Goal: Task Accomplishment & Management: Complete application form

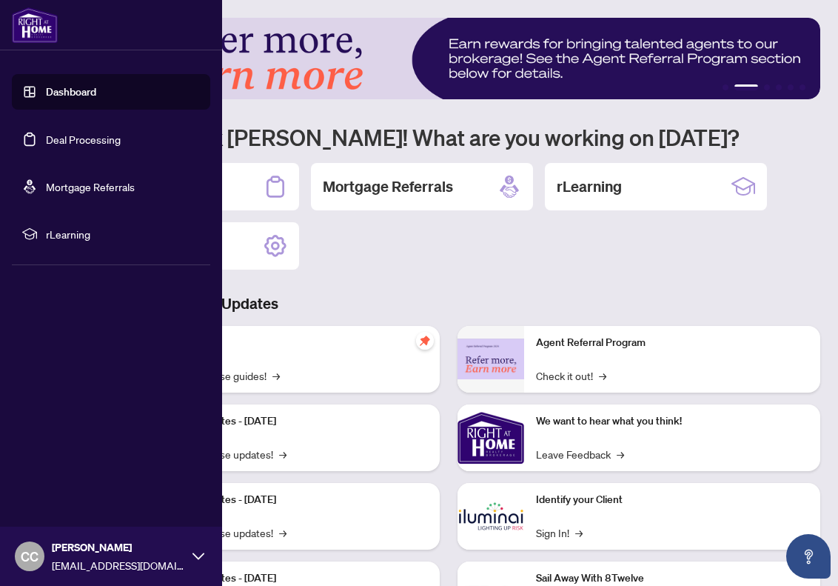
scroll to position [0, 1]
click at [87, 138] on link "Deal Processing" at bounding box center [83, 139] width 75 height 13
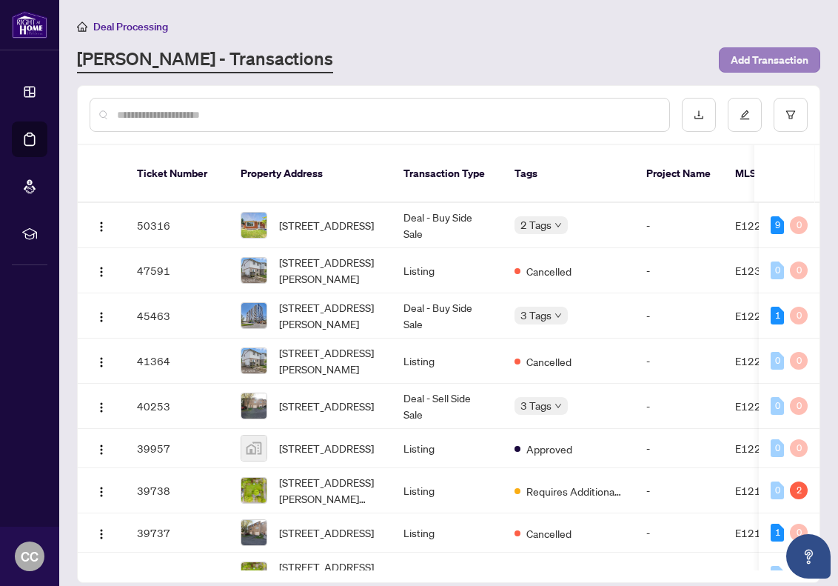
click at [761, 58] on span "Add Transaction" at bounding box center [770, 60] width 78 height 24
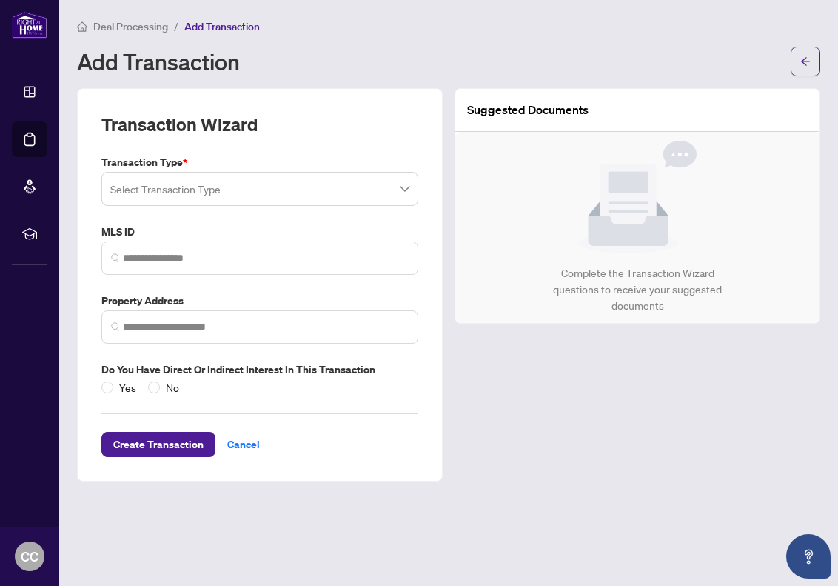
click at [244, 190] on input "search" at bounding box center [253, 191] width 286 height 33
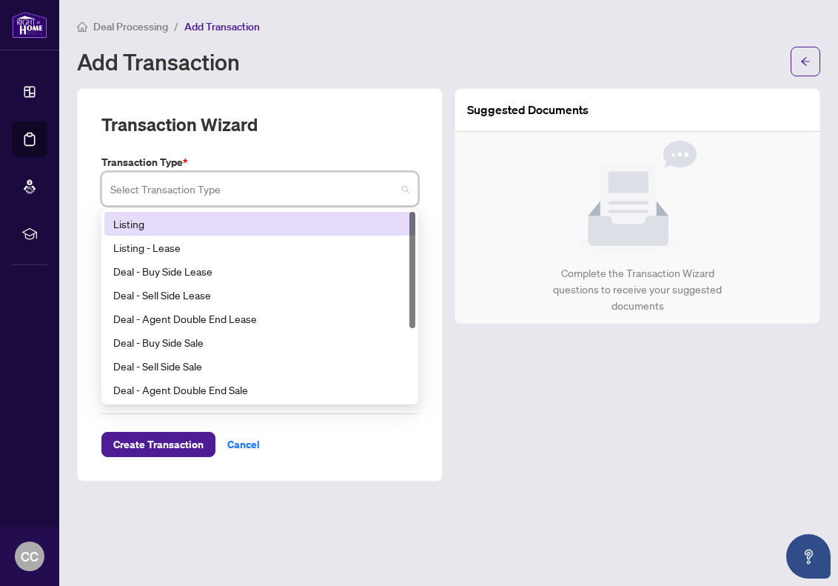
click at [239, 224] on div "Listing" at bounding box center [259, 223] width 293 height 16
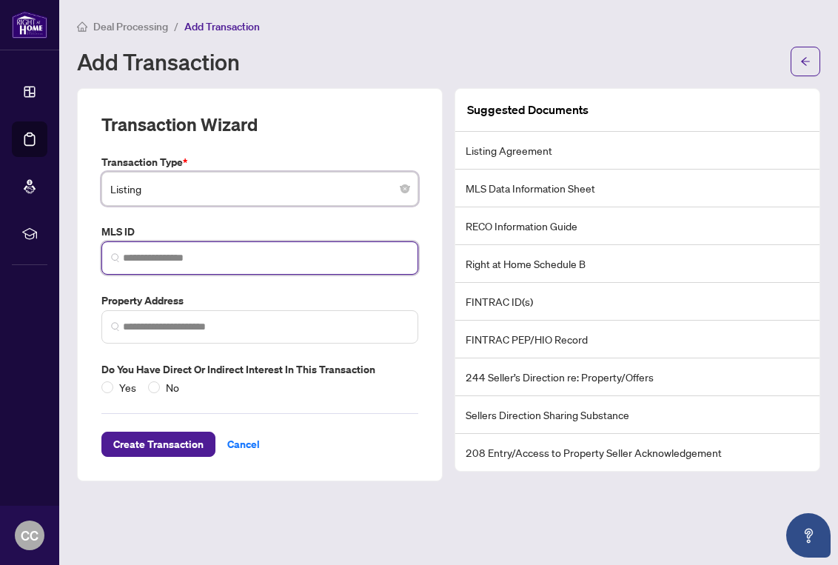
click at [149, 253] on input "search" at bounding box center [266, 258] width 286 height 16
paste input "*********"
type input "*********"
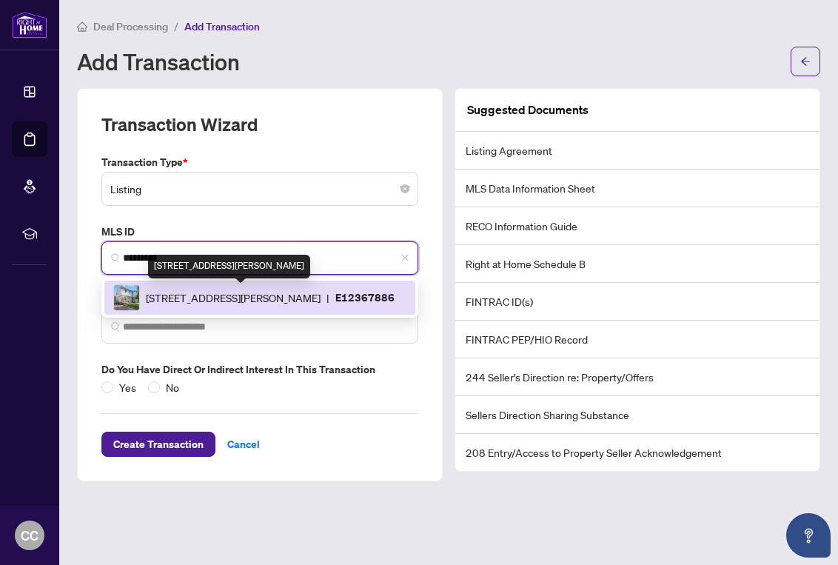
click at [227, 292] on span "[STREET_ADDRESS][PERSON_NAME]" at bounding box center [233, 298] width 175 height 16
type input "**********"
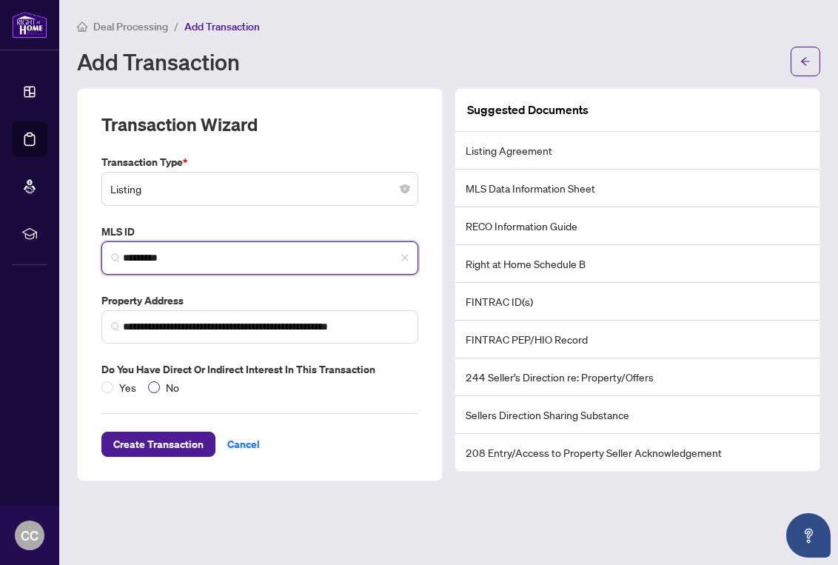
type input "*********"
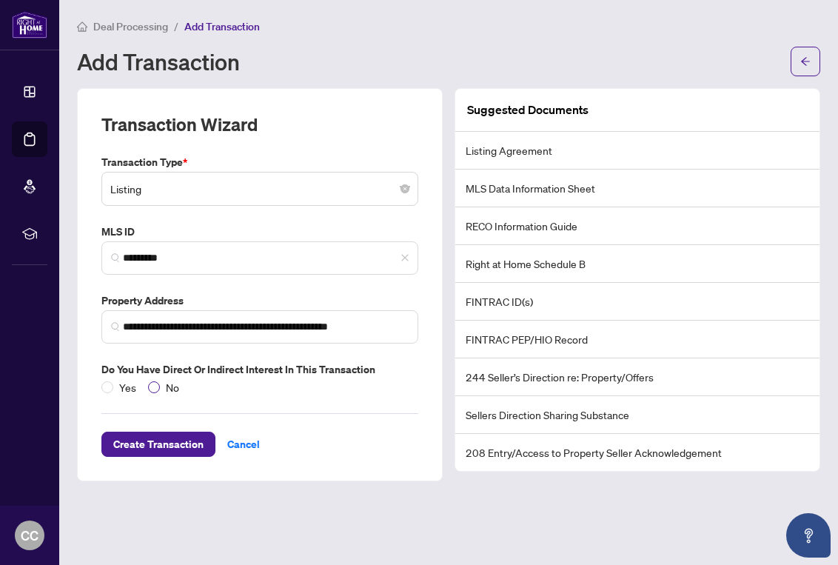
click at [151, 387] on span at bounding box center [154, 387] width 12 height 12
click at [171, 442] on span "Create Transaction" at bounding box center [158, 444] width 90 height 24
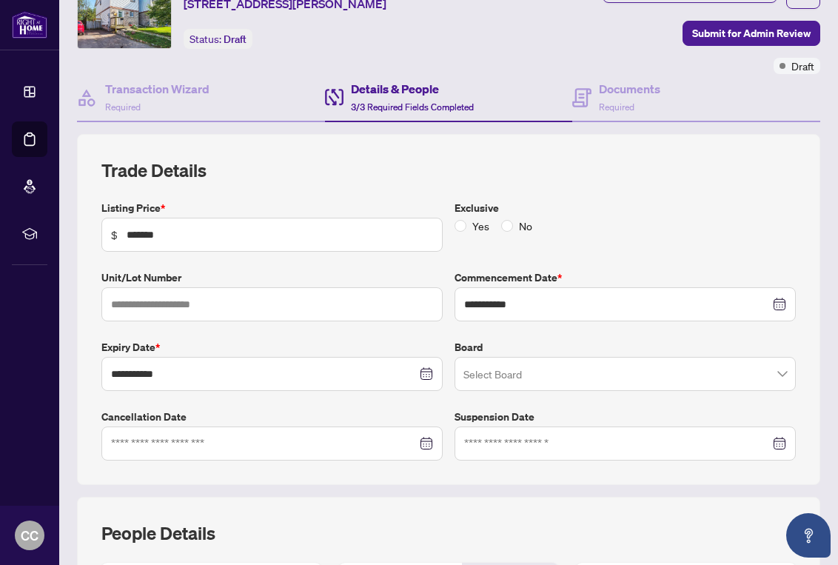
scroll to position [85, 0]
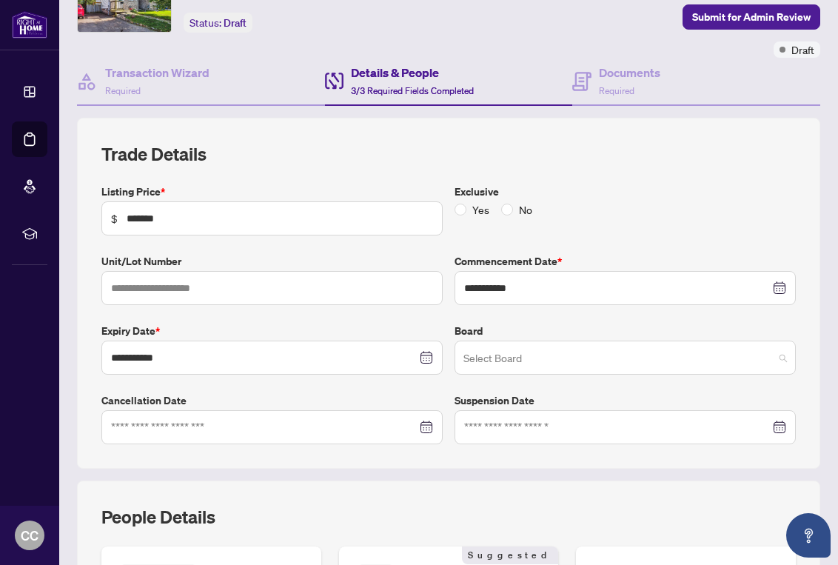
click at [492, 352] on input "search" at bounding box center [619, 360] width 310 height 33
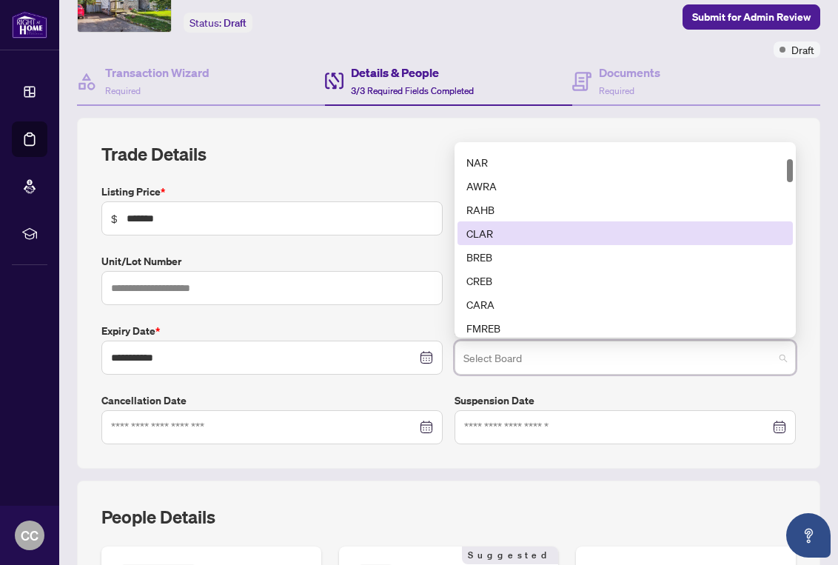
click at [522, 235] on div "CLAR" at bounding box center [626, 233] width 318 height 16
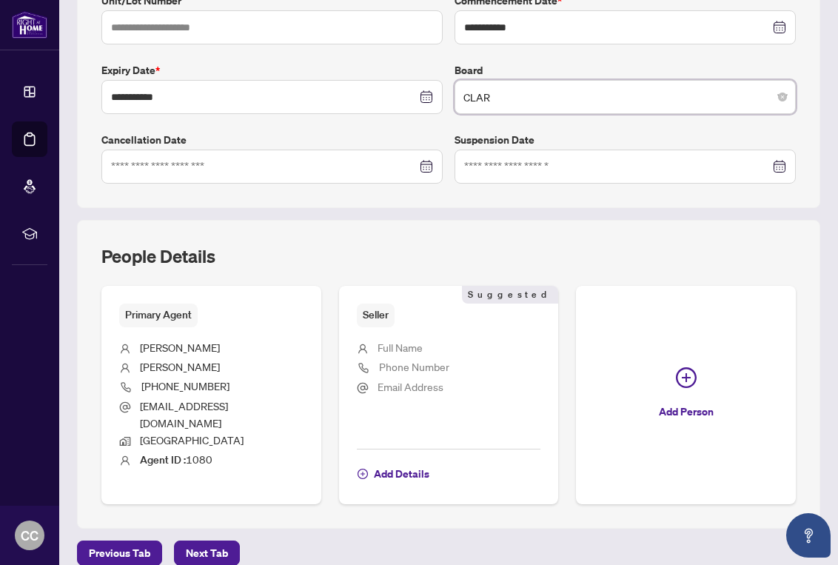
scroll to position [345, 0]
click at [208, 515] on span "Next Tab" at bounding box center [207, 554] width 42 height 24
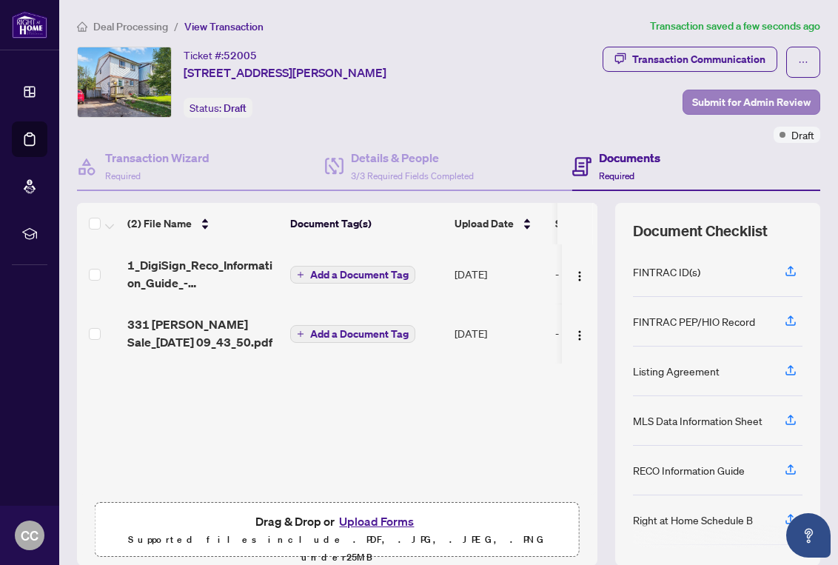
click at [709, 102] on span "Submit for Admin Review" at bounding box center [751, 102] width 118 height 24
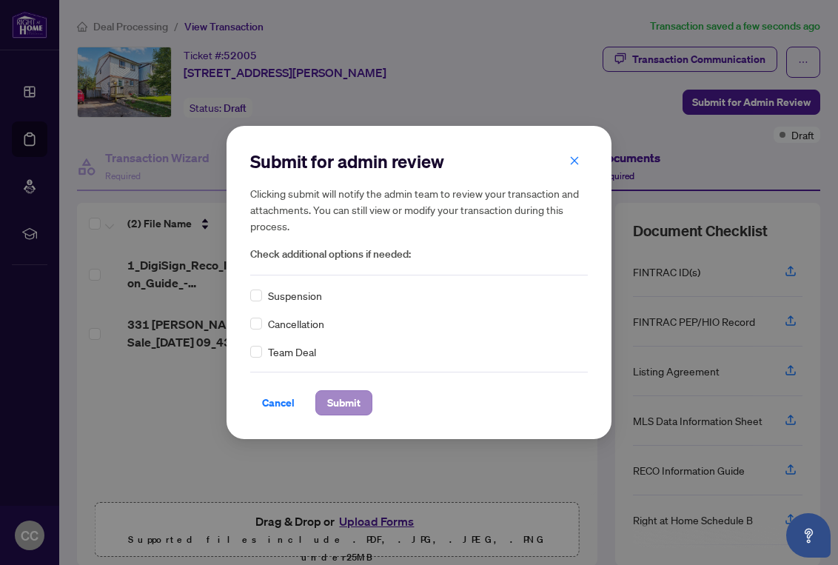
click at [341, 399] on span "Submit" at bounding box center [343, 403] width 33 height 24
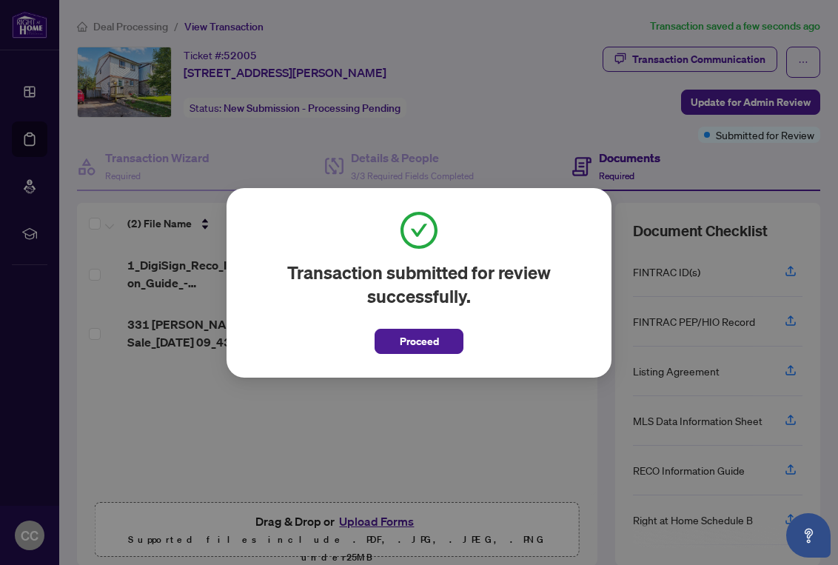
click at [391, 338] on button "Proceed" at bounding box center [419, 341] width 89 height 25
